Goal: Information Seeking & Learning: Learn about a topic

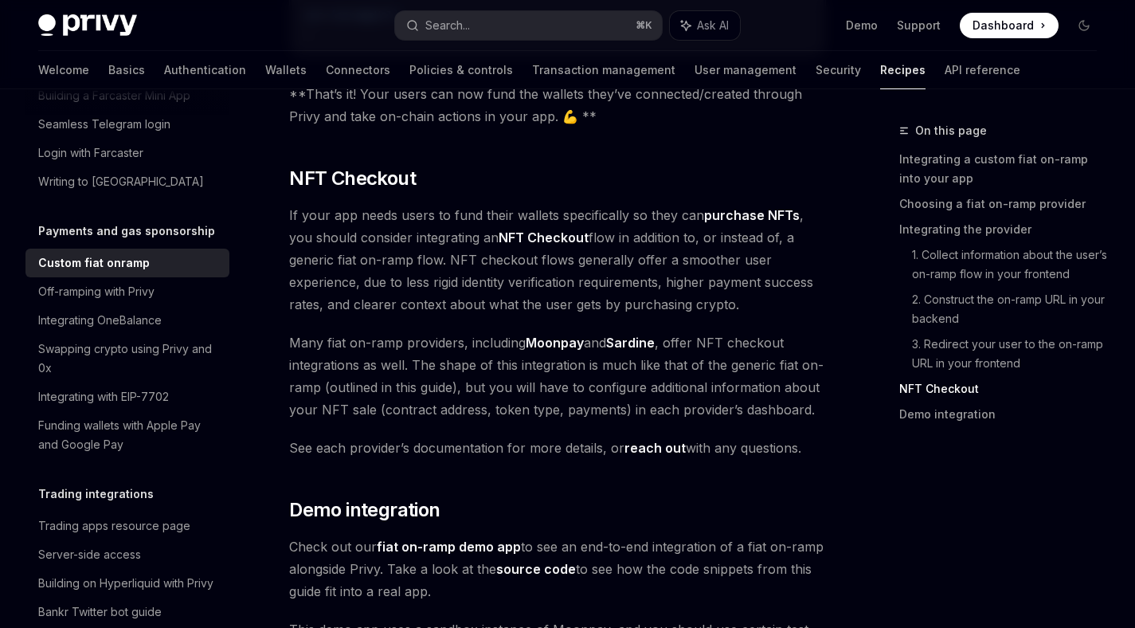
scroll to position [6048, 0]
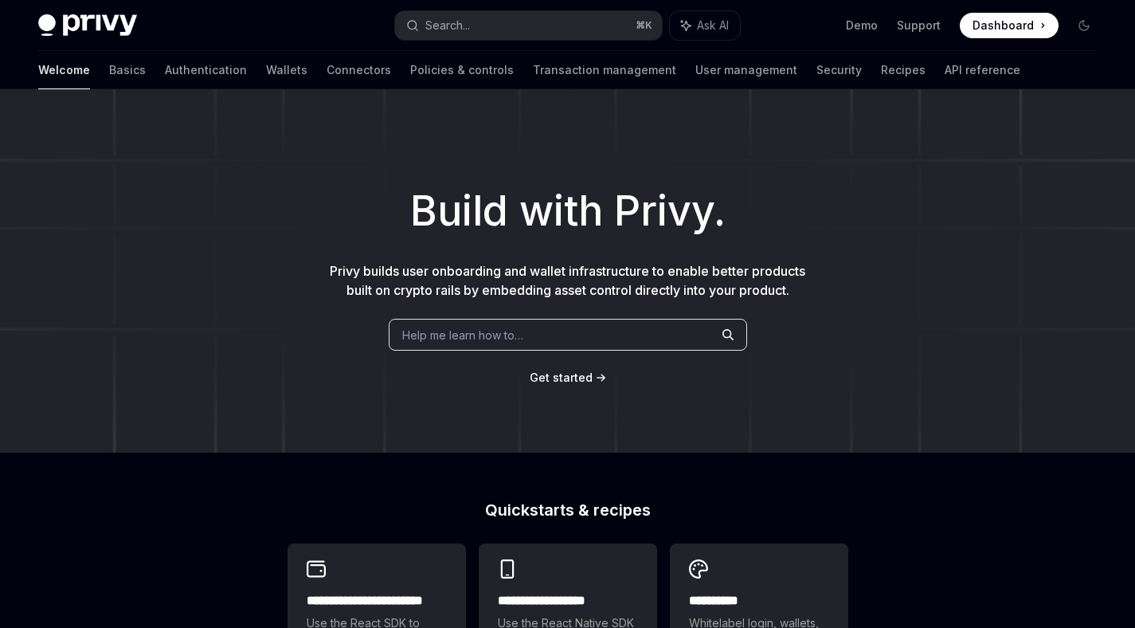
click at [69, 16] on img at bounding box center [87, 25] width 99 height 22
click at [68, 20] on img at bounding box center [87, 25] width 99 height 22
type textarea "*"
click at [266, 77] on link "Wallets" at bounding box center [286, 70] width 41 height 38
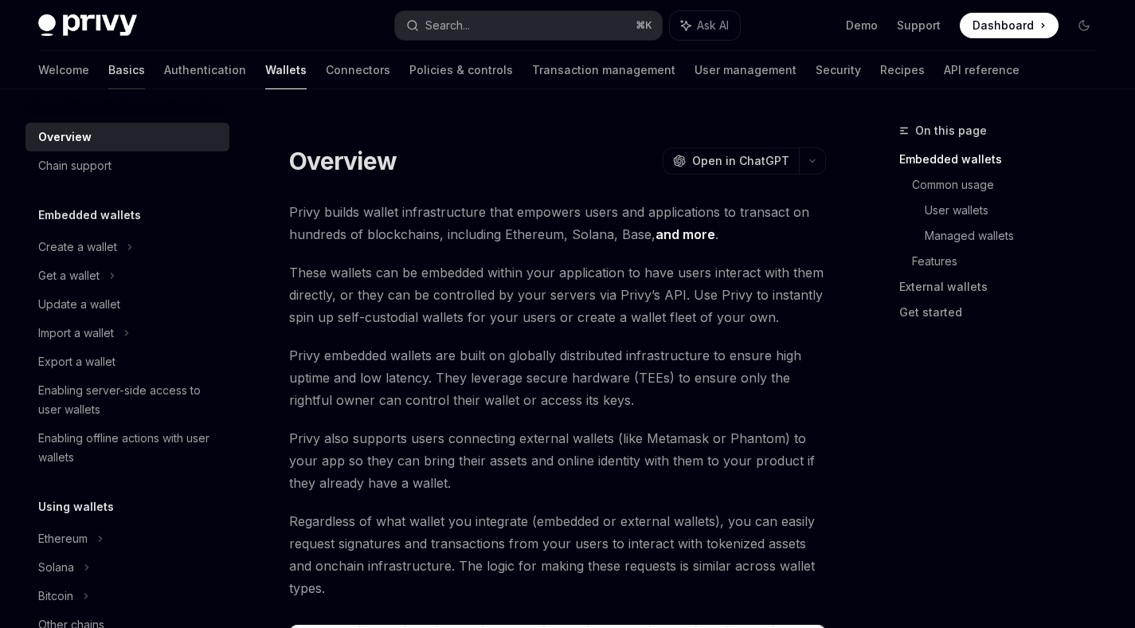
click at [73, 81] on div "Welcome Basics Authentication Wallets Connectors Policies & controls Transactio…" at bounding box center [529, 70] width 982 height 38
click at [108, 76] on link "Basics" at bounding box center [126, 70] width 37 height 38
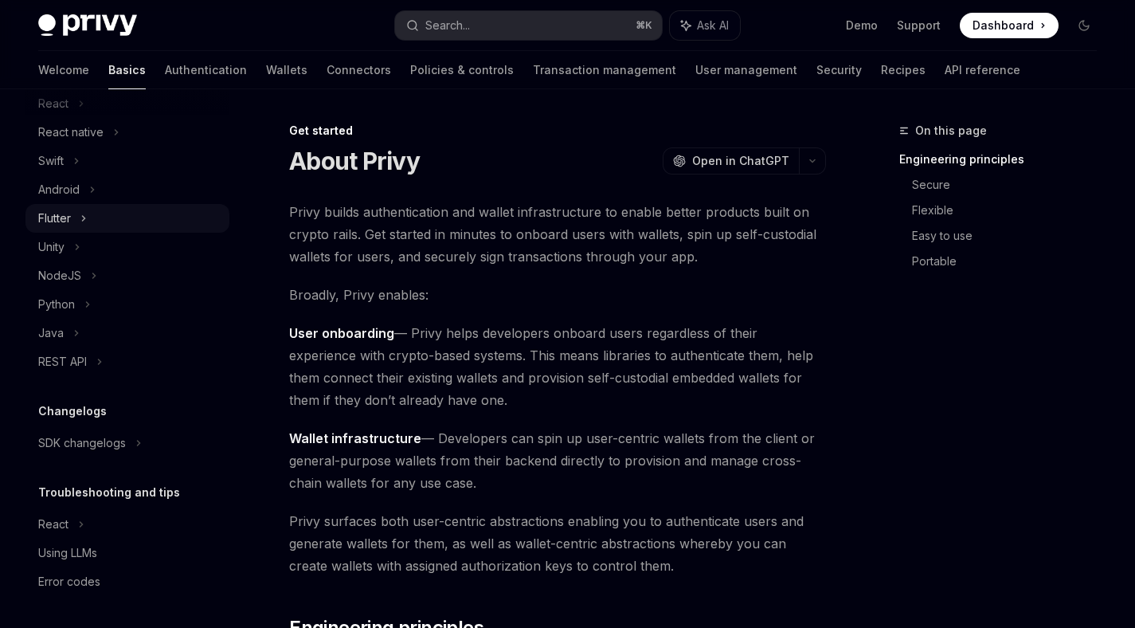
scroll to position [327, 0]
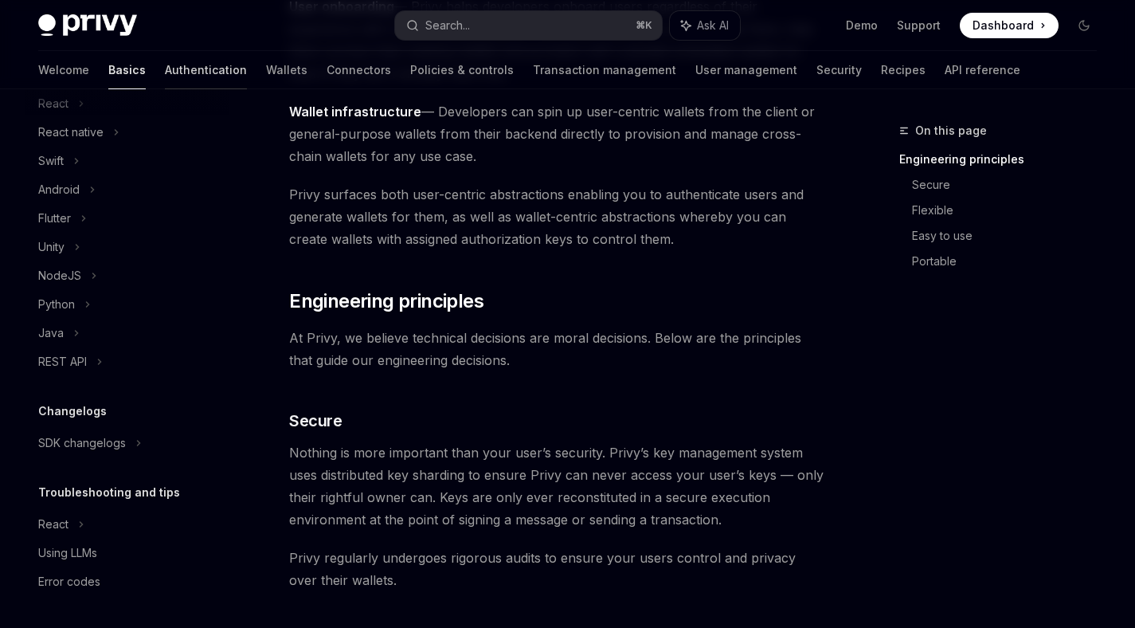
click at [165, 71] on link "Authentication" at bounding box center [206, 70] width 82 height 38
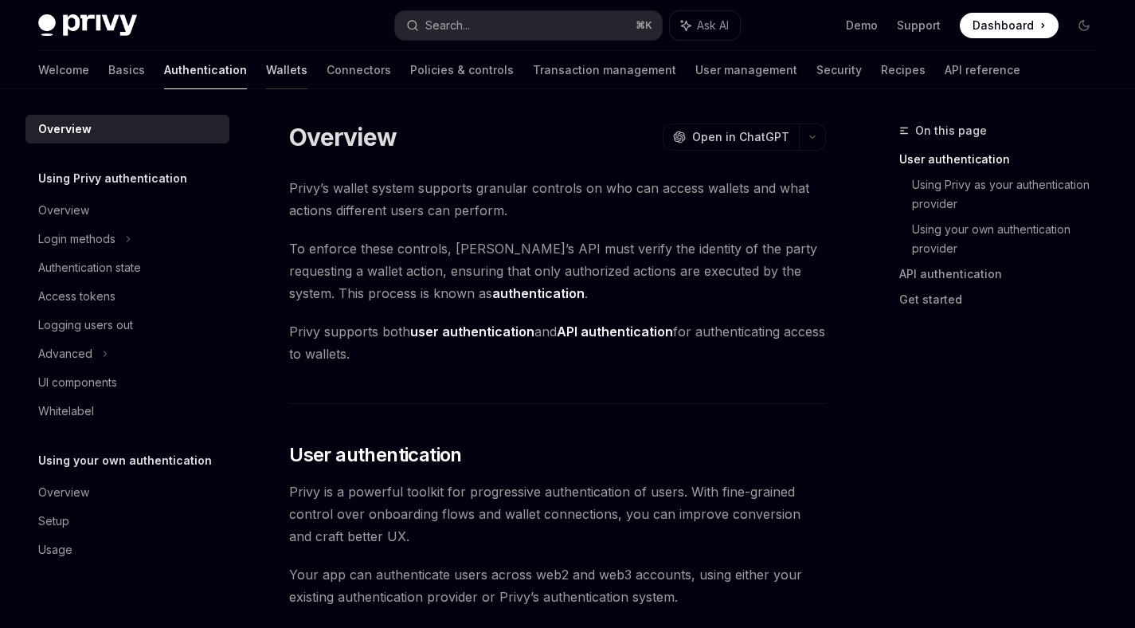
click at [266, 73] on link "Wallets" at bounding box center [286, 70] width 41 height 38
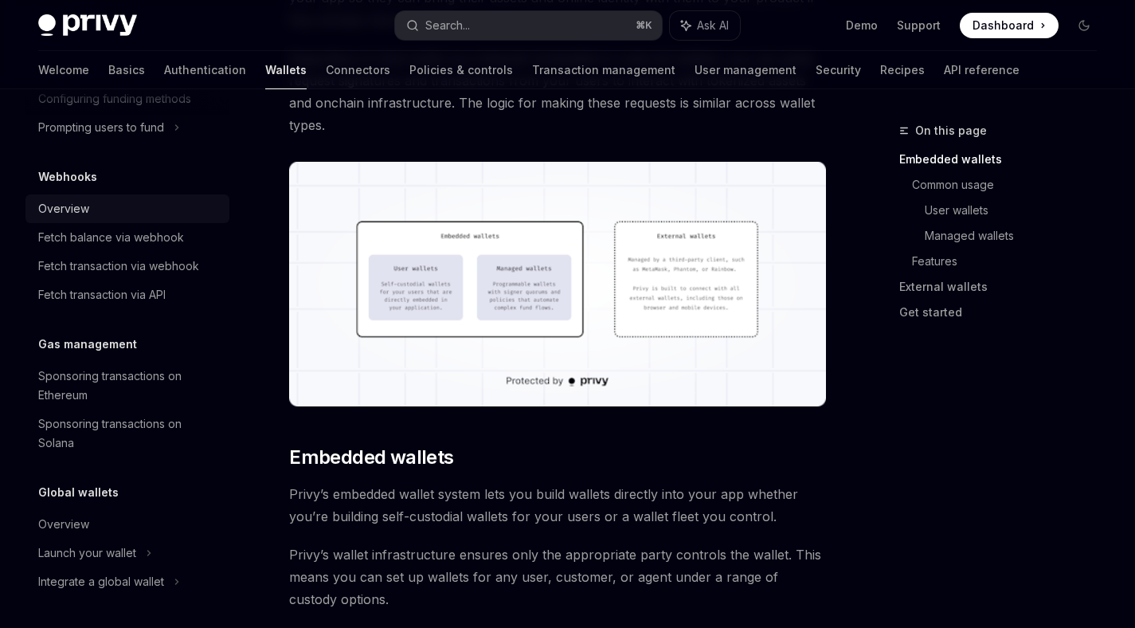
scroll to position [508, 0]
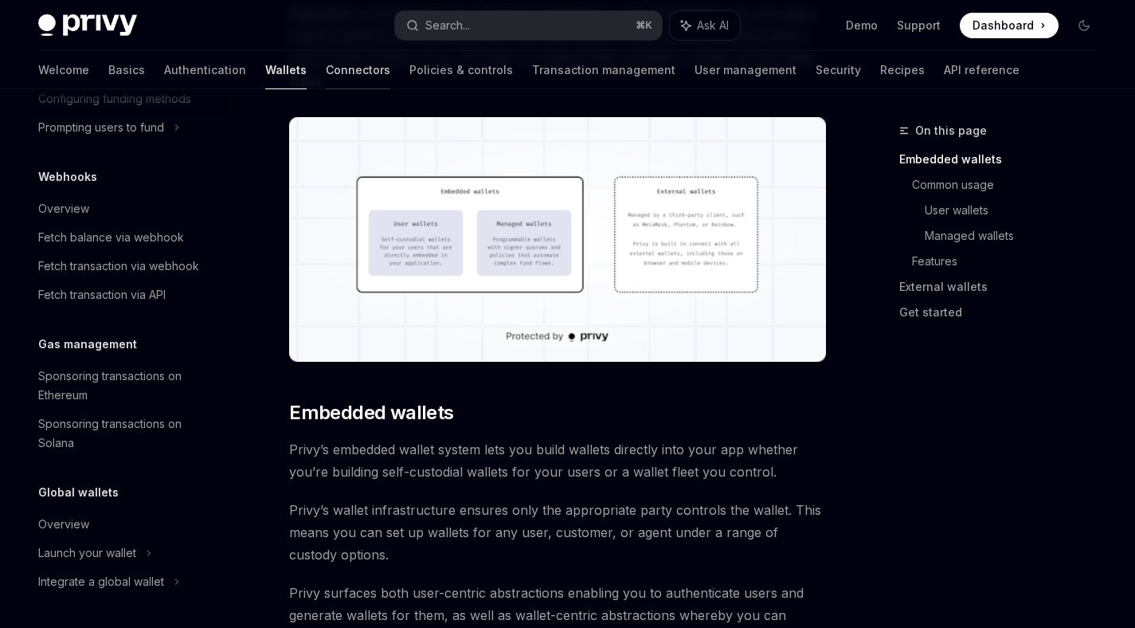
click at [326, 78] on link "Connectors" at bounding box center [358, 70] width 65 height 38
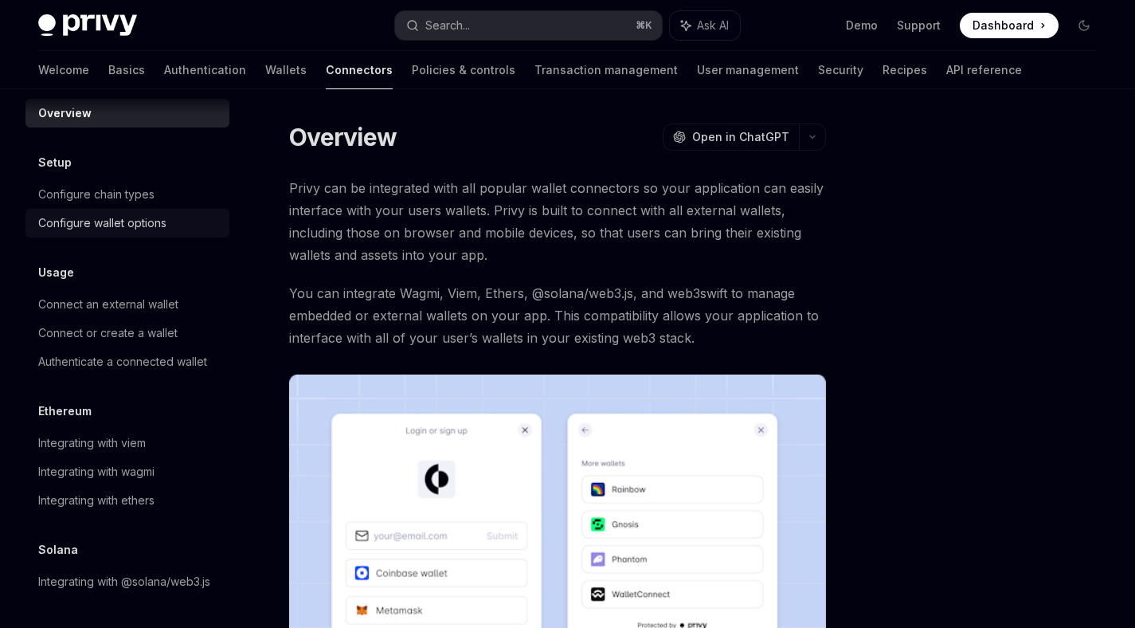
scroll to position [35, 0]
click at [386, 88] on div "Privy Docs home page Search... ⌘ K Ask AI Demo Support Dashboard Dashboard Sear…" at bounding box center [567, 497] width 1135 height 995
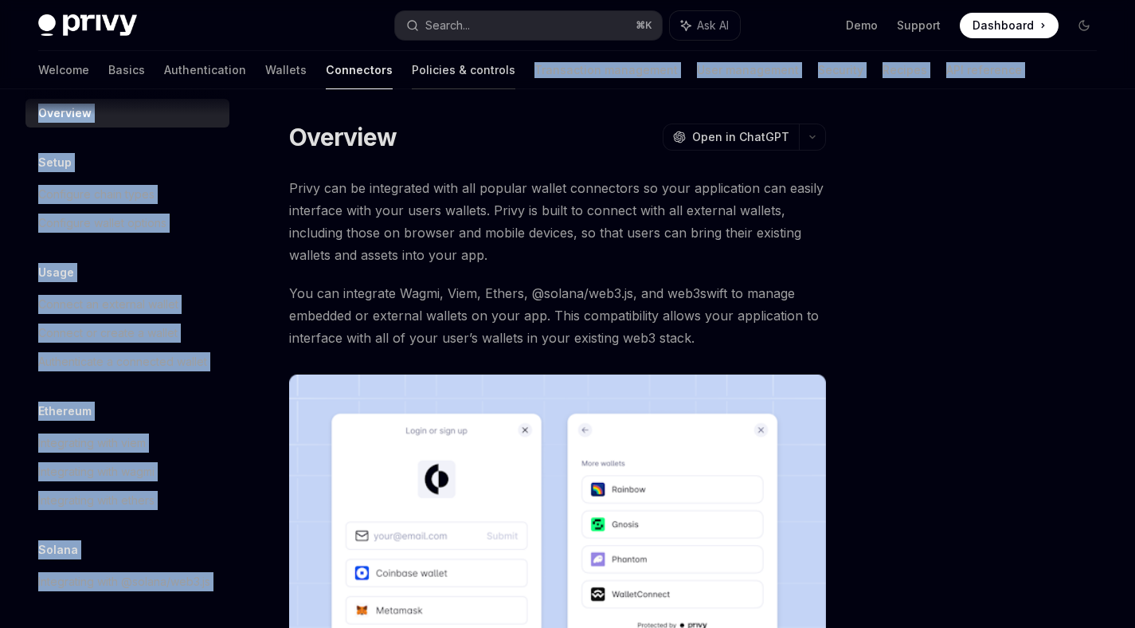
click at [412, 76] on link "Policies & controls" at bounding box center [464, 70] width 104 height 38
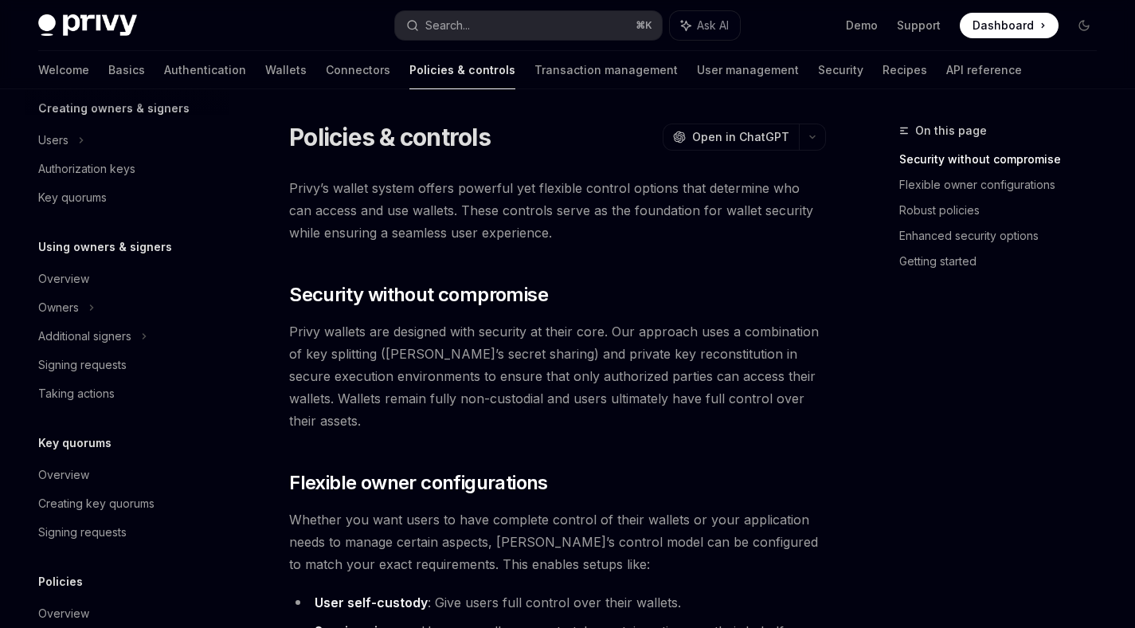
scroll to position [494, 0]
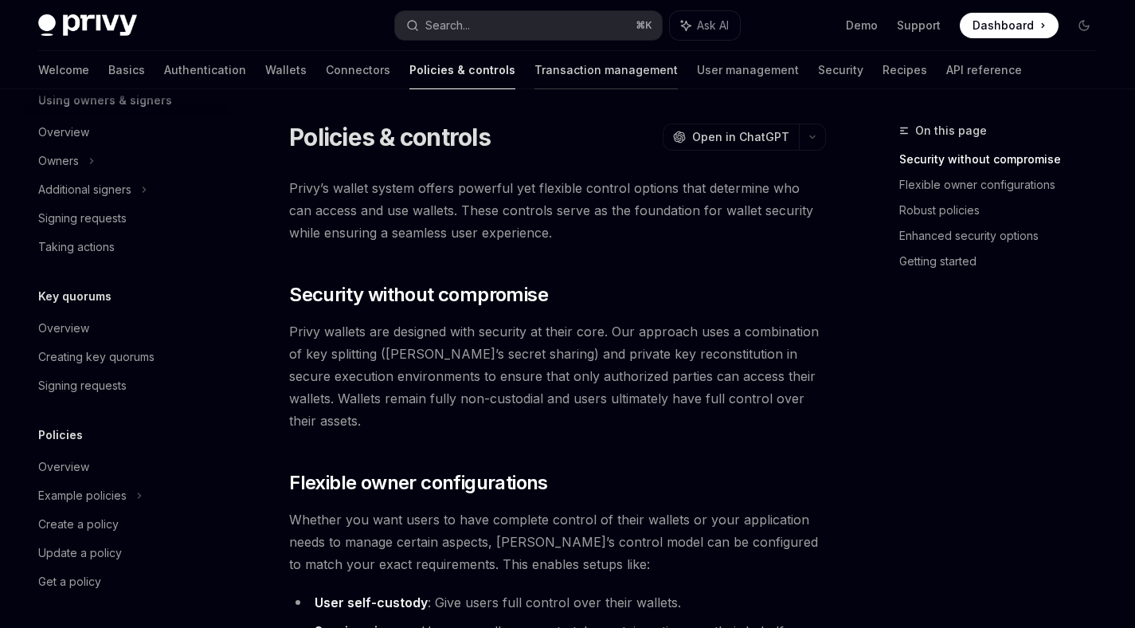
click at [554, 80] on link "Transaction management" at bounding box center [606, 70] width 143 height 38
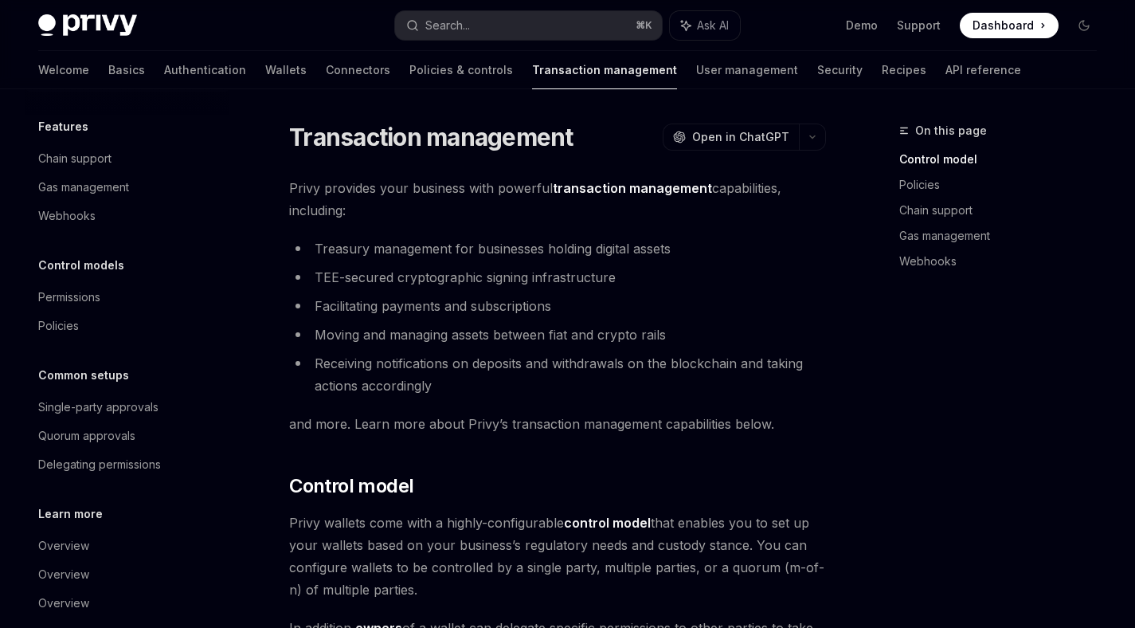
scroll to position [73, 0]
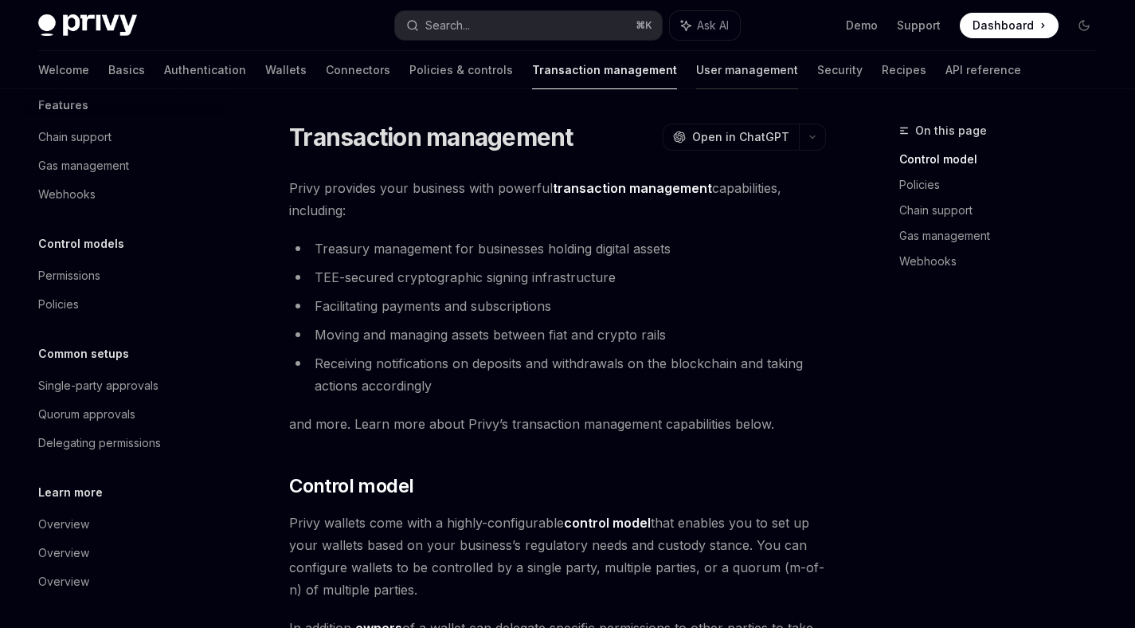
click at [696, 83] on link "User management" at bounding box center [747, 70] width 102 height 38
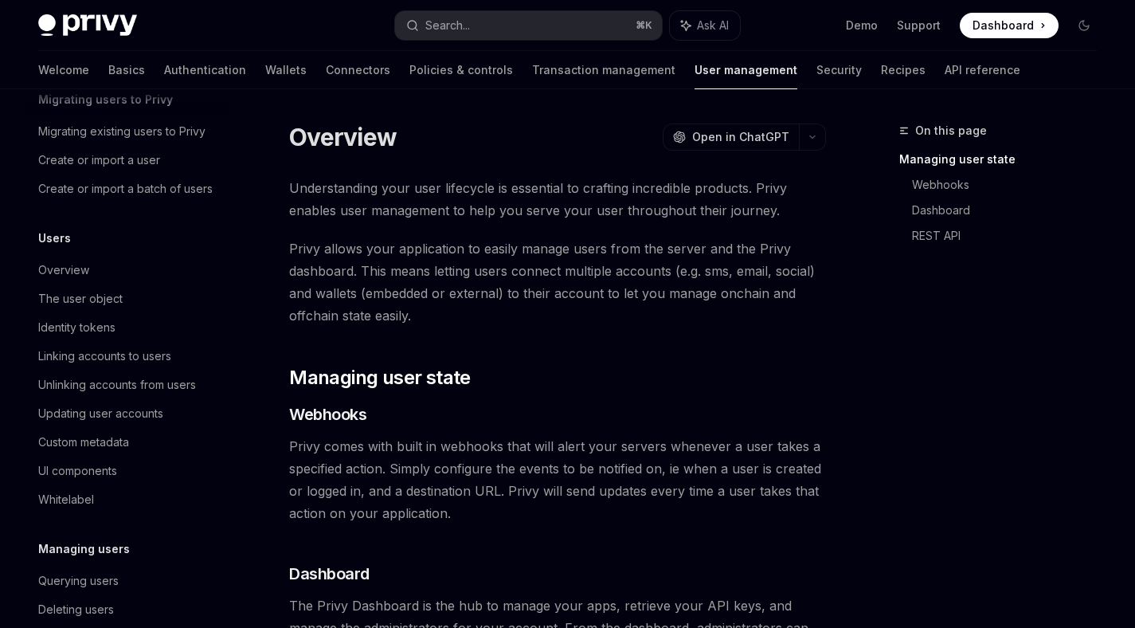
scroll to position [293, 0]
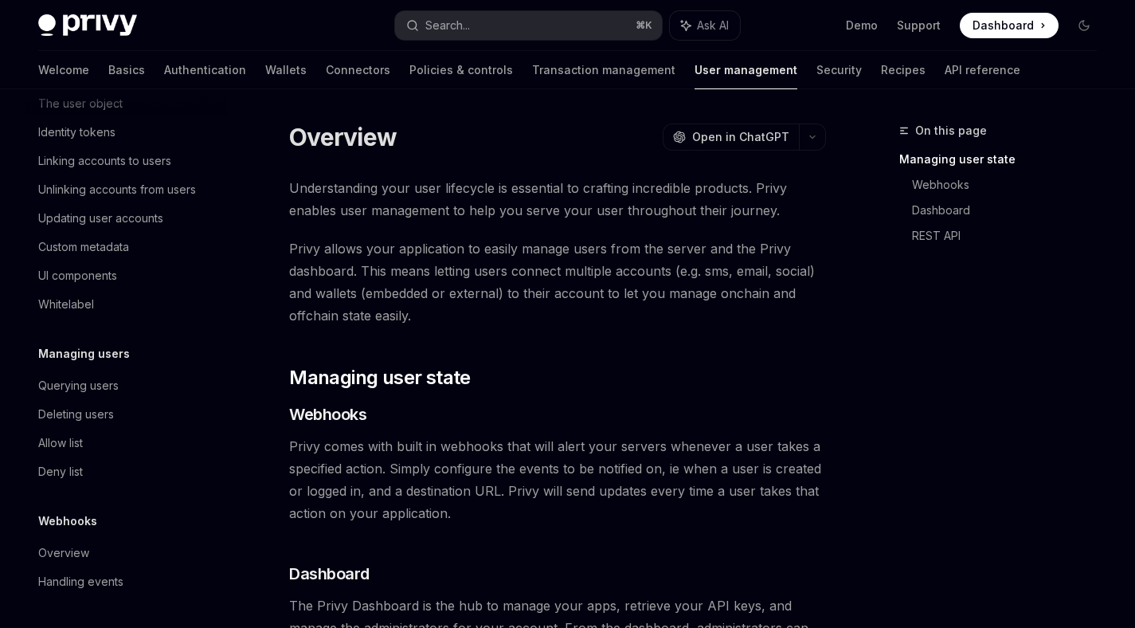
click at [829, 59] on div "Welcome Basics Authentication Wallets Connectors Policies & controls Transactio…" at bounding box center [529, 70] width 982 height 38
click at [945, 62] on link "API reference" at bounding box center [983, 70] width 76 height 38
type textarea "*"
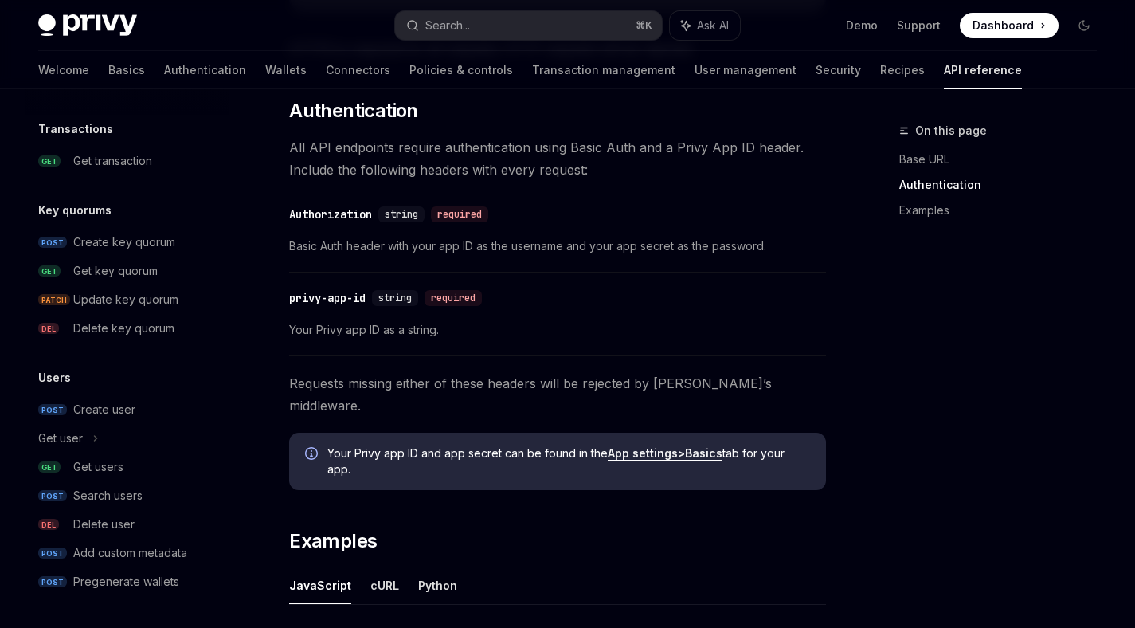
scroll to position [672, 0]
